Goal: Check status: Check status

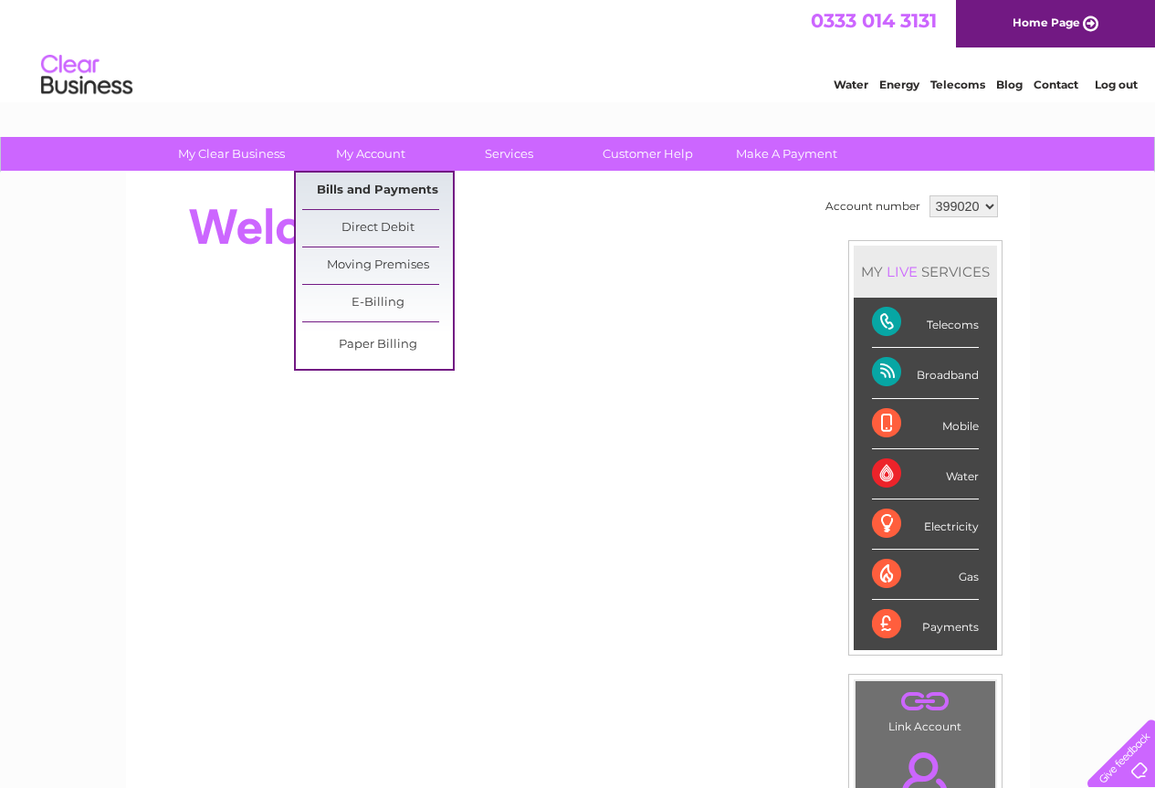
click at [376, 189] on link "Bills and Payments" at bounding box center [377, 191] width 151 height 37
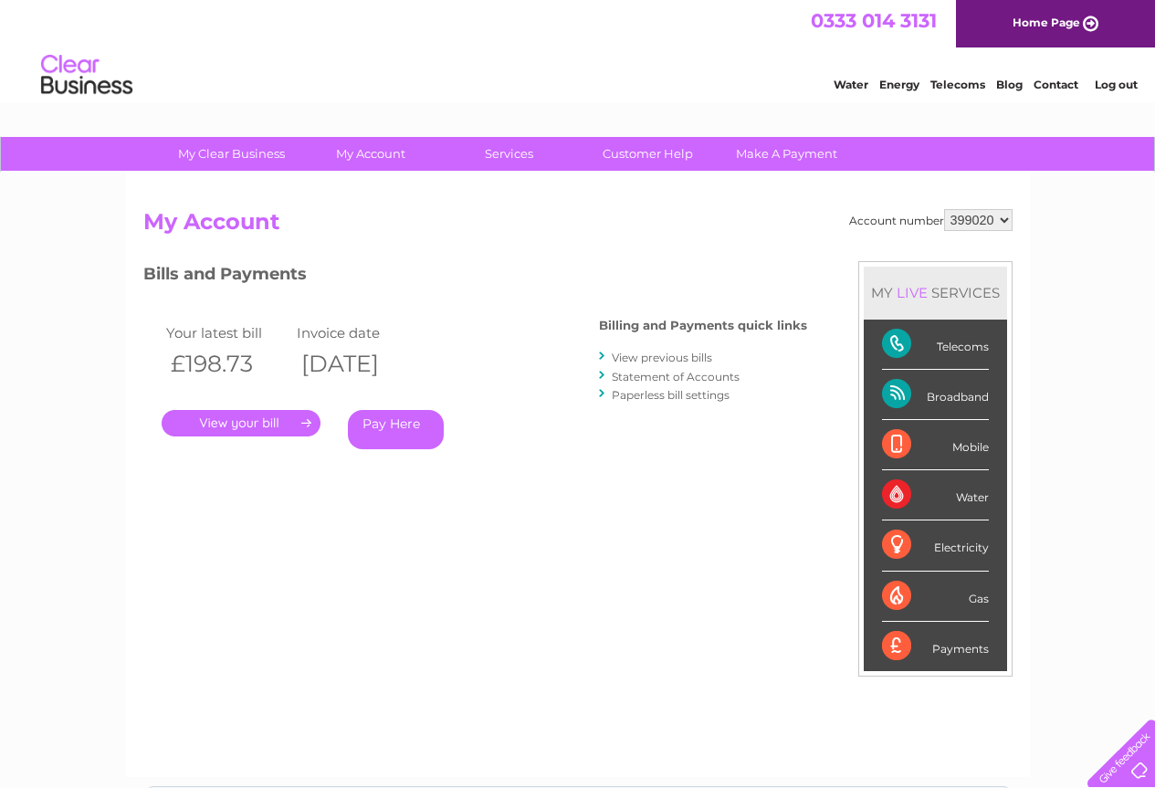
click at [248, 426] on link "." at bounding box center [241, 423] width 159 height 26
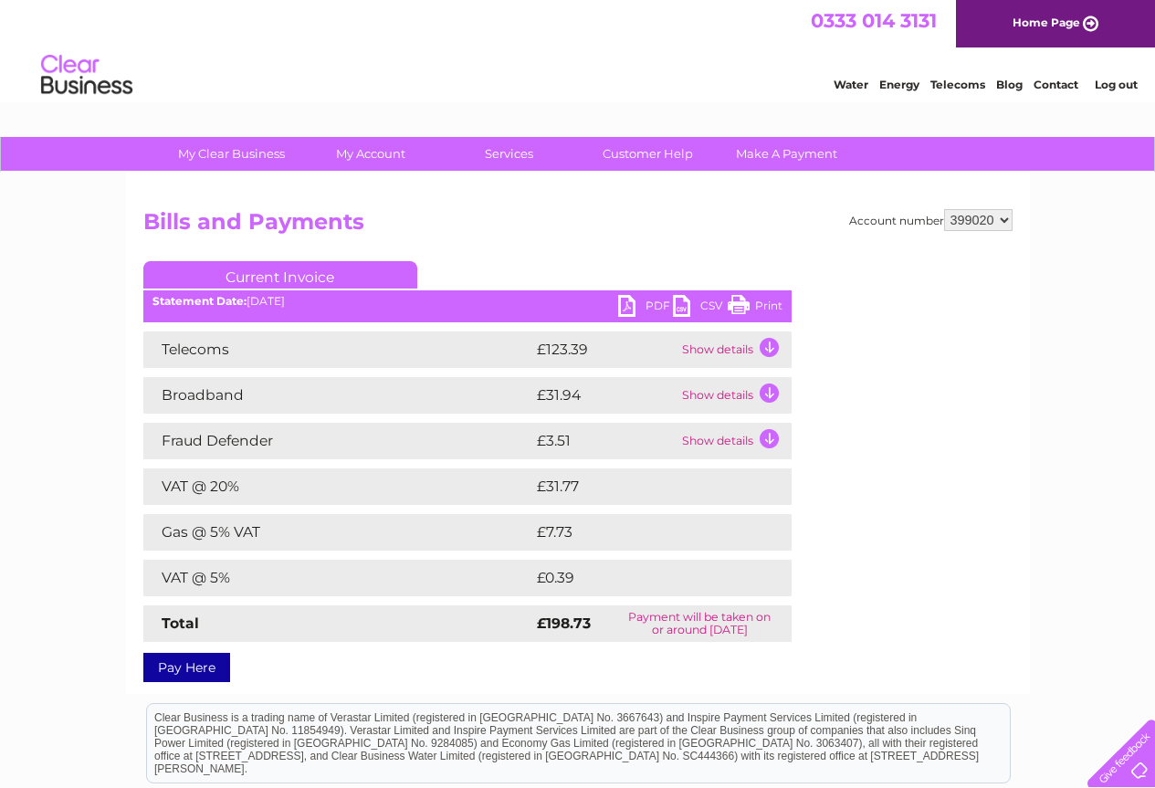
click at [771, 350] on td "Show details" at bounding box center [735, 350] width 114 height 37
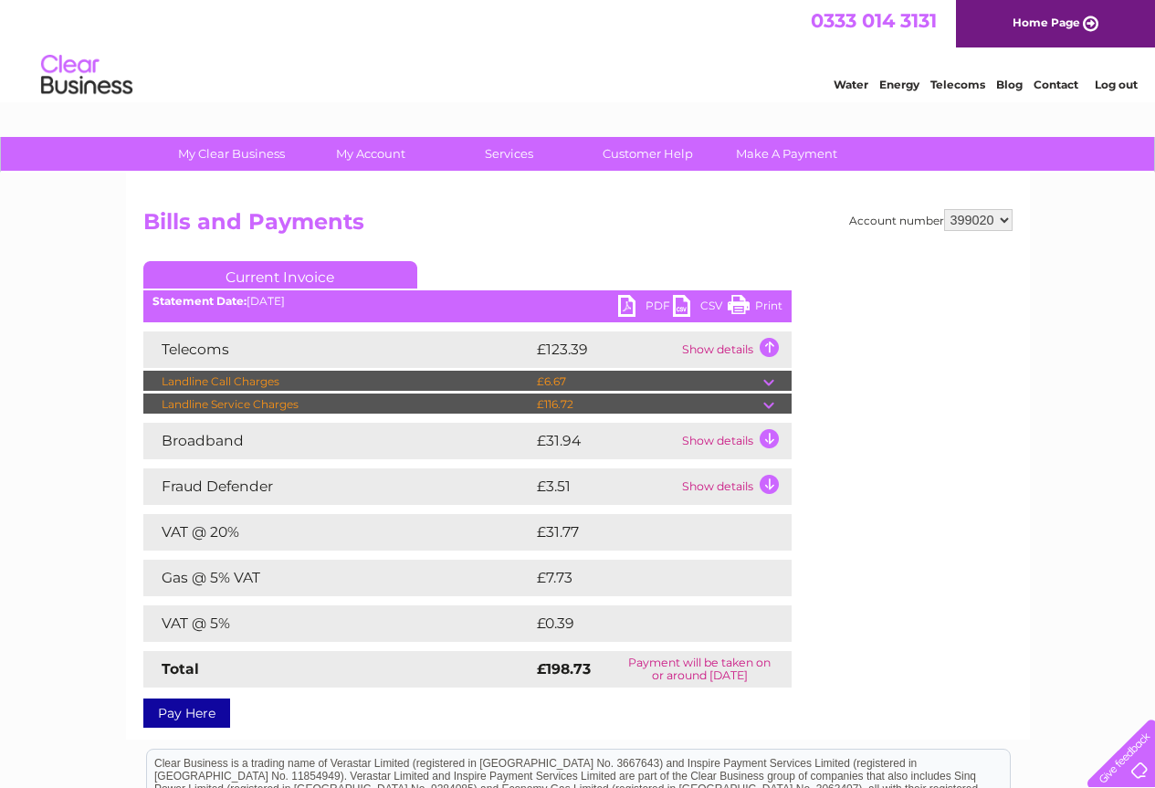
click at [768, 439] on td "Show details" at bounding box center [735, 441] width 114 height 37
